Goal: Find specific page/section: Find specific page/section

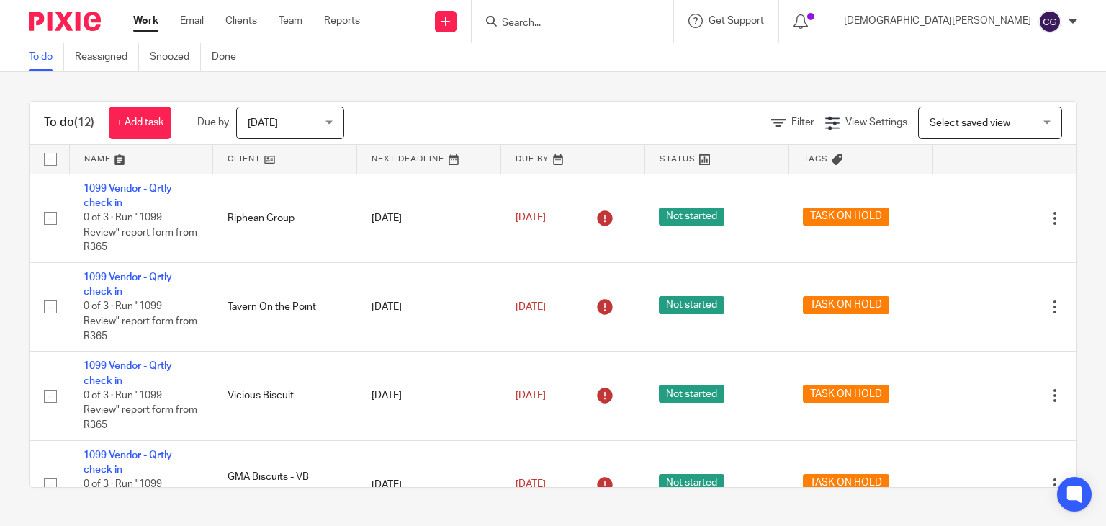
click at [632, 32] on div at bounding box center [573, 21] width 202 height 42
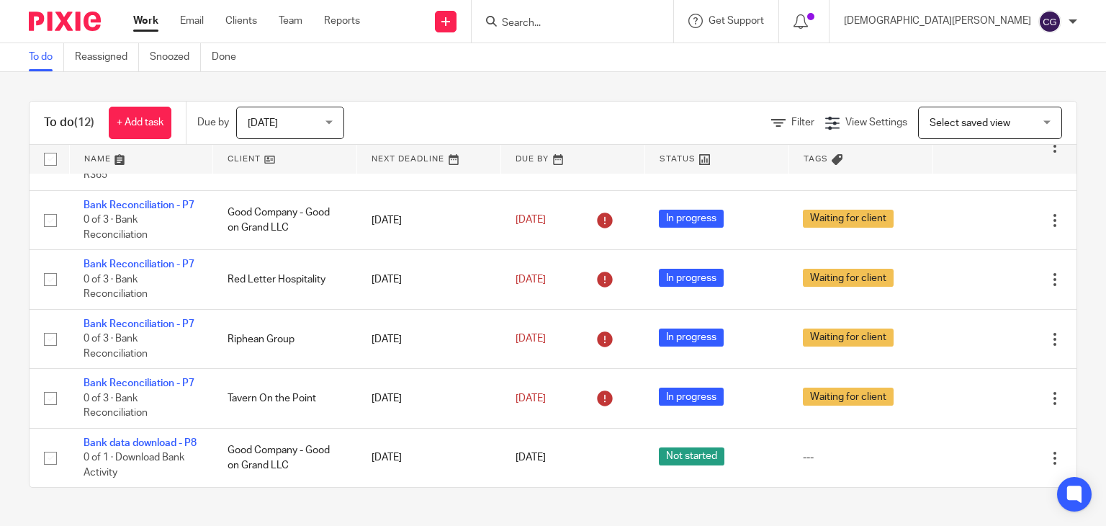
click at [629, 26] on input "Search" at bounding box center [566, 23] width 130 height 13
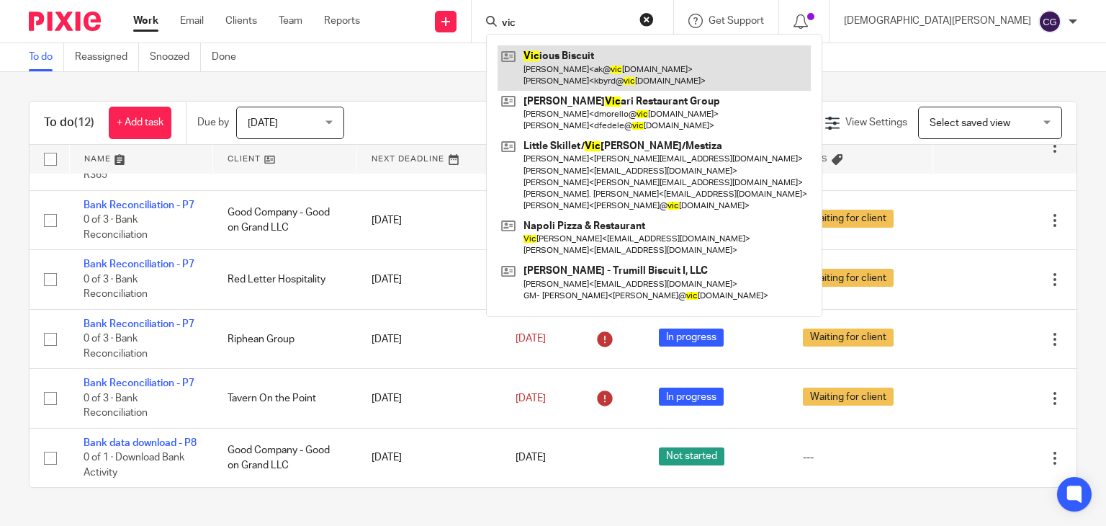
type input "vic"
click at [645, 67] on link at bounding box center [654, 67] width 313 height 45
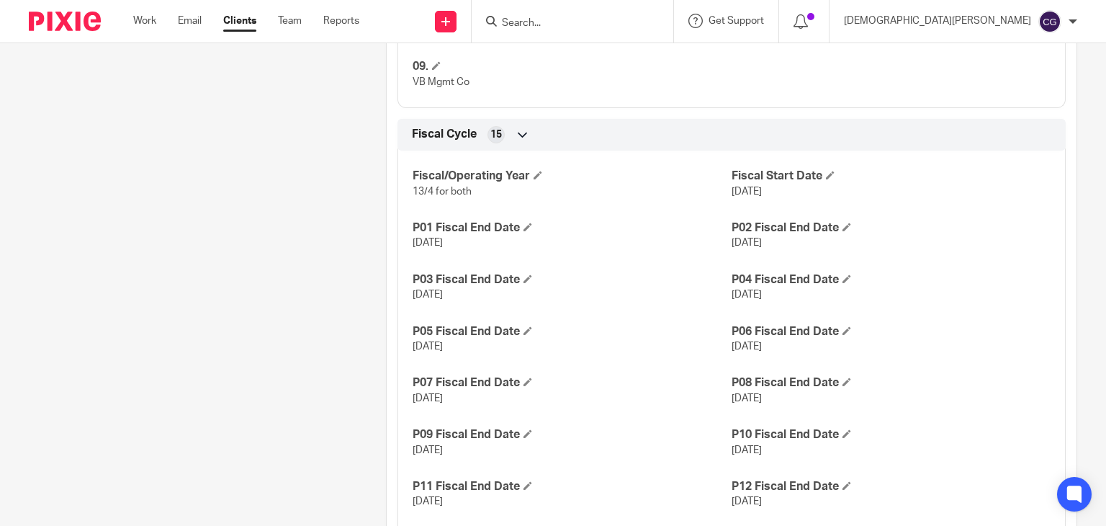
scroll to position [1080, 0]
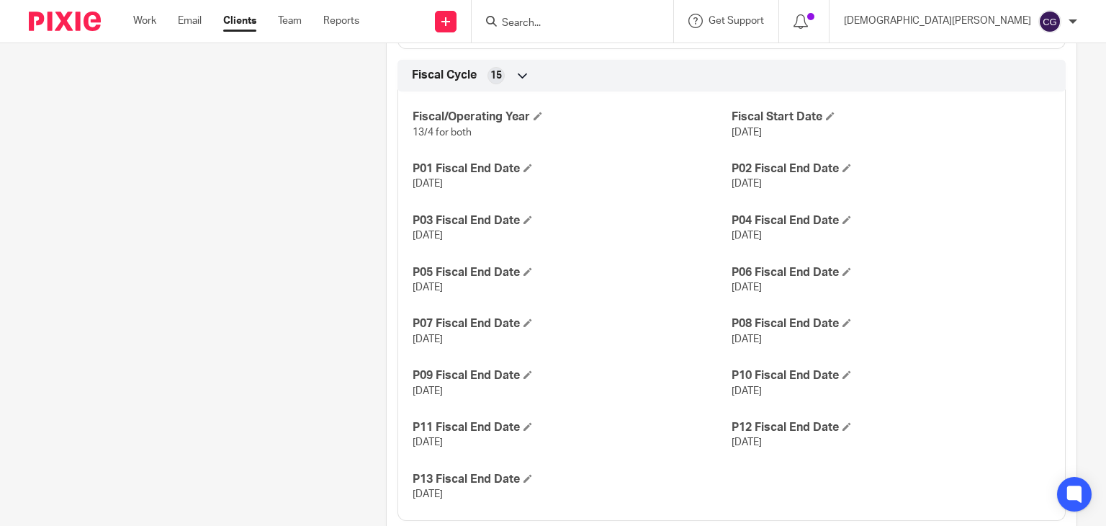
drag, startPoint x: 726, startPoint y: 338, endPoint x: 807, endPoint y: 341, distance: 80.7
click at [807, 341] on p "[DATE]" at bounding box center [891, 339] width 319 height 14
click at [806, 341] on p "[DATE]" at bounding box center [891, 339] width 319 height 14
click at [796, 341] on p "[DATE]" at bounding box center [891, 339] width 319 height 14
click at [784, 341] on p "[DATE]" at bounding box center [891, 339] width 319 height 14
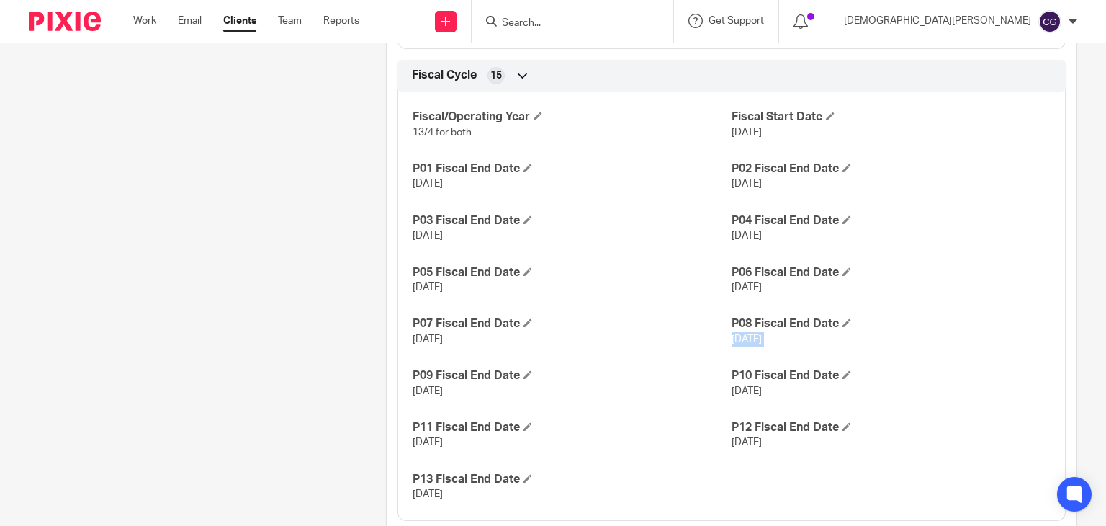
drag, startPoint x: 784, startPoint y: 341, endPoint x: 726, endPoint y: 343, distance: 58.4
click at [732, 343] on p "[DATE]" at bounding box center [891, 339] width 319 height 14
